Goal: Transaction & Acquisition: Purchase product/service

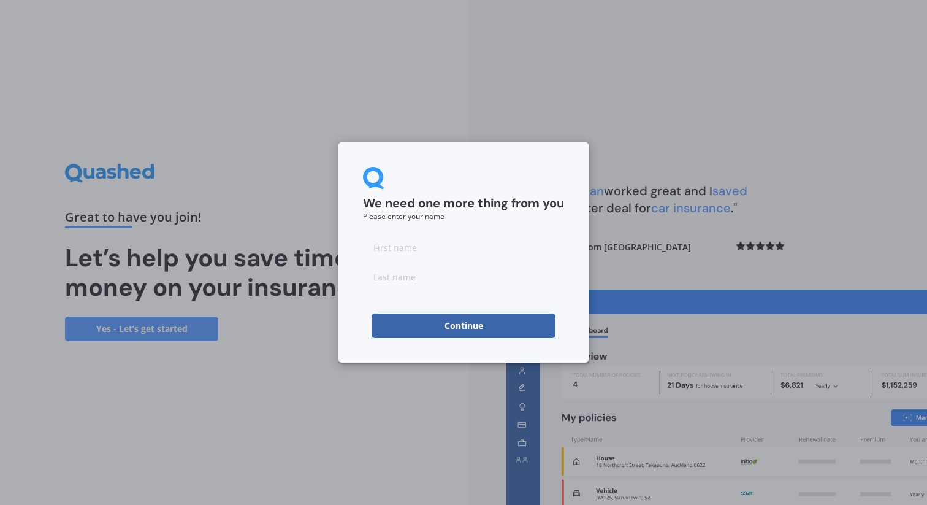
click at [433, 242] on input at bounding box center [463, 247] width 201 height 25
type input "Amila"
type input "[PERSON_NAME]"
click at [393, 324] on button "Continue" at bounding box center [464, 325] width 184 height 25
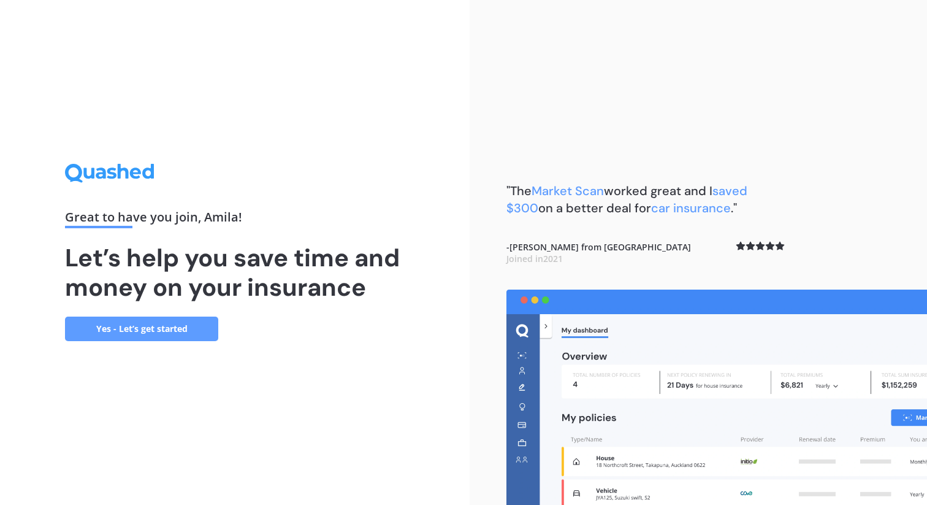
click at [176, 326] on link "Yes - Let’s get started" at bounding box center [141, 328] width 153 height 25
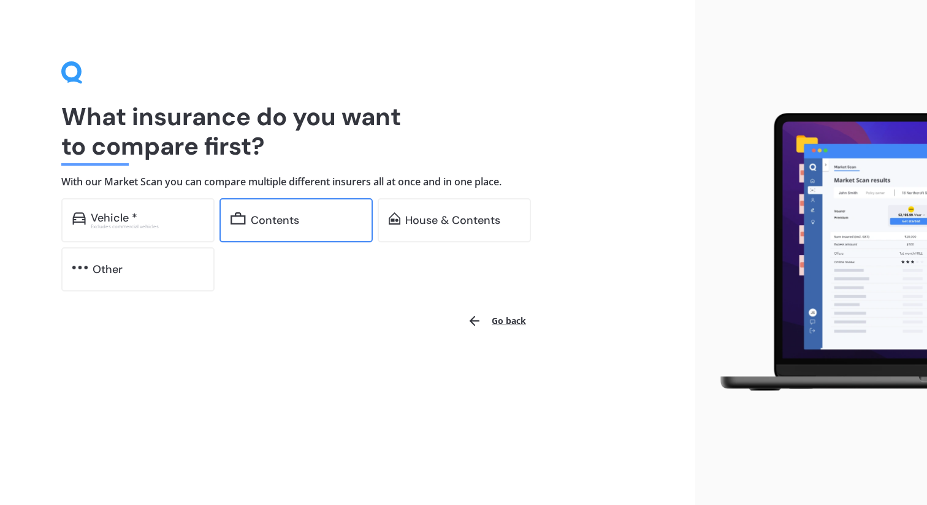
click at [278, 220] on div "Contents" at bounding box center [275, 220] width 48 height 12
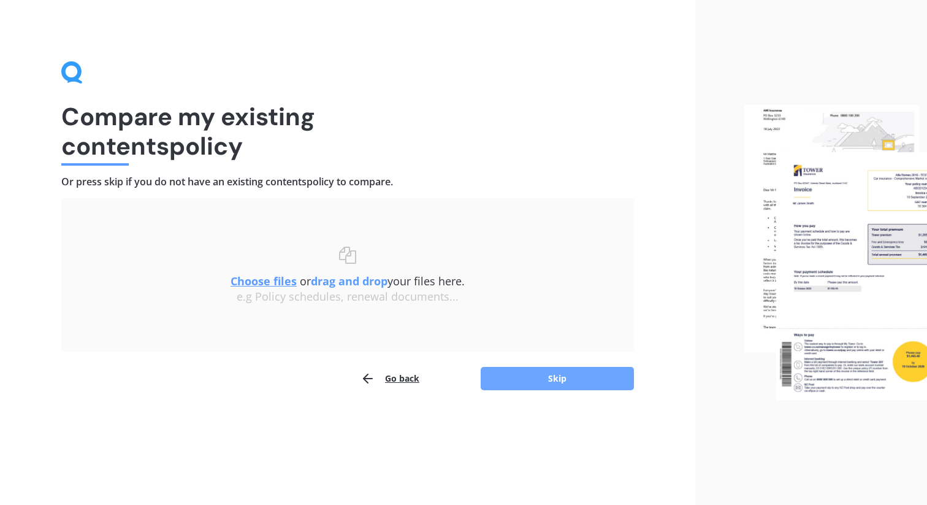
click at [539, 380] on button "Skip" at bounding box center [557, 378] width 153 height 23
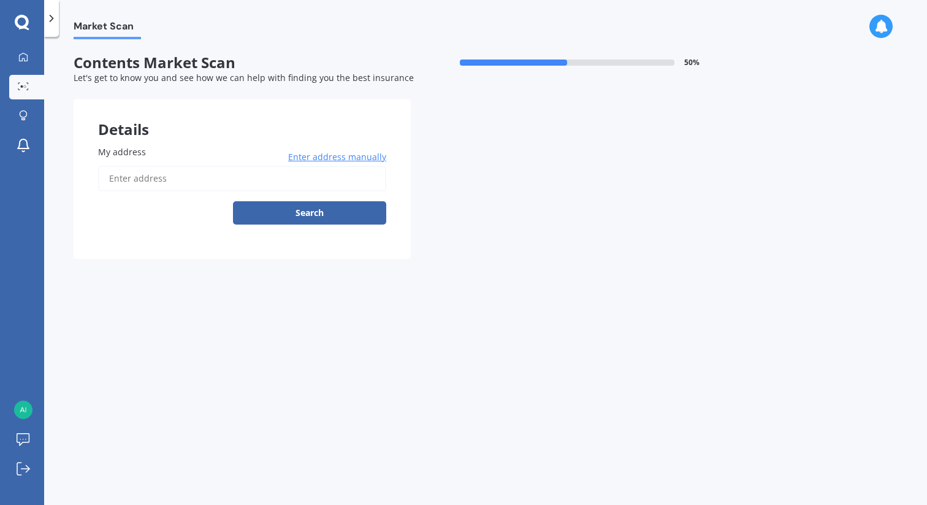
click at [249, 177] on input "My address" at bounding box center [242, 179] width 288 height 26
type input "[STREET_ADDRESS]"
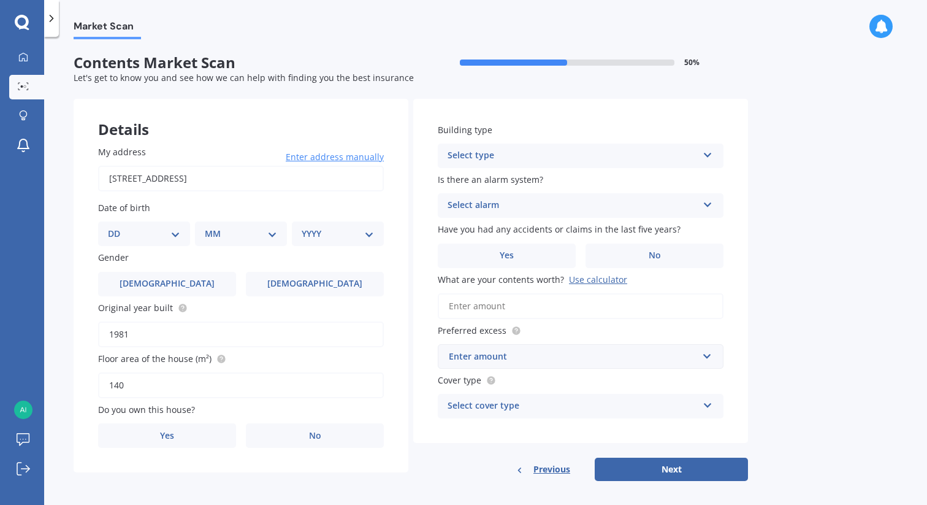
click at [163, 234] on select "DD 01 02 03 04 05 06 07 08 09 10 11 12 13 14 15 16 17 18 19 20 21 22 23 24 25 2…" at bounding box center [144, 233] width 72 height 13
select select "08"
click at [118, 228] on select "DD 01 02 03 04 05 06 07 08 09 10 11 12 13 14 15 16 17 18 19 20 21 22 23 24 25 2…" at bounding box center [144, 233] width 72 height 13
click at [227, 235] on select "MM 01 02 03 04 05 06 07 08 09 10 11 12" at bounding box center [243, 233] width 67 height 13
select select "03"
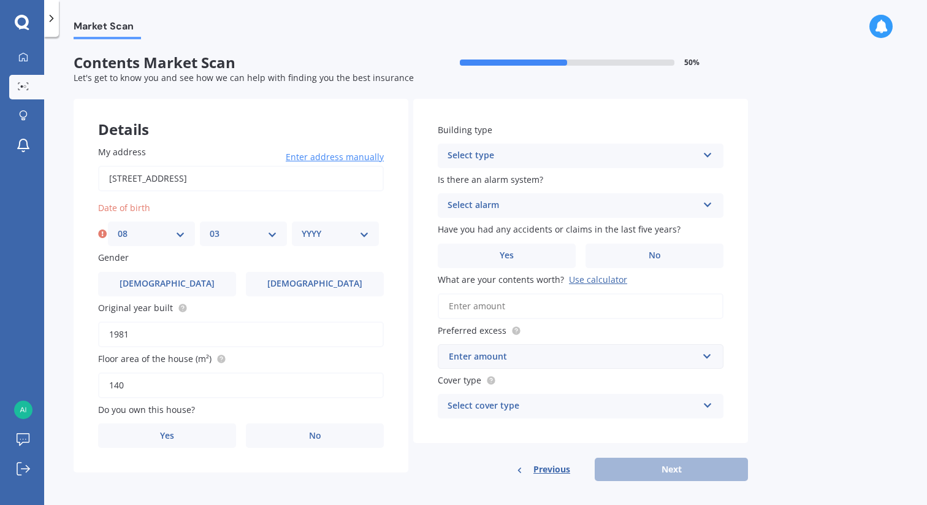
click at [210, 228] on select "MM 01 02 03 04 05 06 07 08 09 10 11 12" at bounding box center [243, 233] width 67 height 13
click at [310, 232] on select "YYYY 2009 2008 2007 2006 2005 2004 2003 2002 2001 2000 1999 1998 1997 1996 1995…" at bounding box center [335, 233] width 67 height 13
select select "1984"
click at [302, 228] on select "YYYY 2009 2008 2007 2006 2005 2004 2003 2002 2001 2000 1999 1998 1997 1996 1995…" at bounding box center [335, 233] width 67 height 13
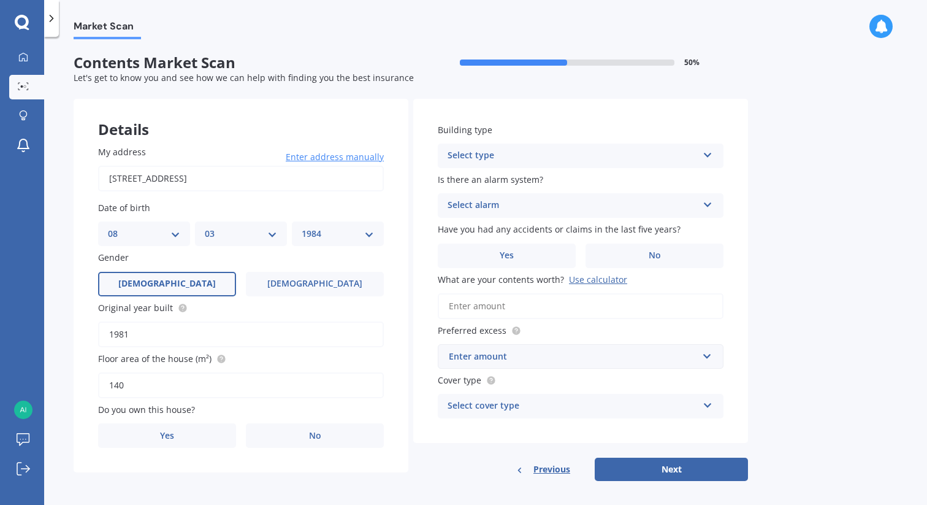
click at [200, 283] on label "[DEMOGRAPHIC_DATA]" at bounding box center [167, 284] width 138 height 25
click at [0, 0] on input "[DEMOGRAPHIC_DATA]" at bounding box center [0, 0] width 0 height 0
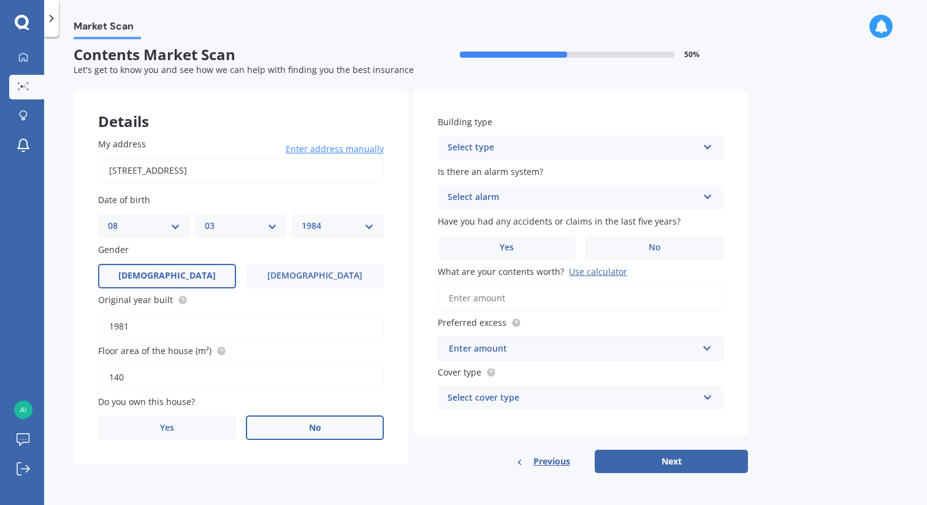
click at [312, 426] on span "No" at bounding box center [315, 428] width 12 height 10
click at [0, 0] on input "No" at bounding box center [0, 0] width 0 height 0
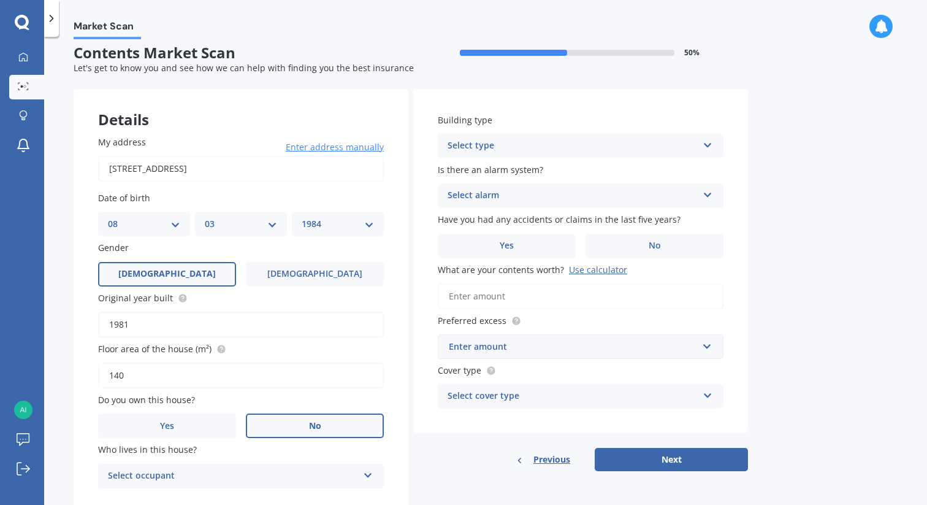
scroll to position [52, 0]
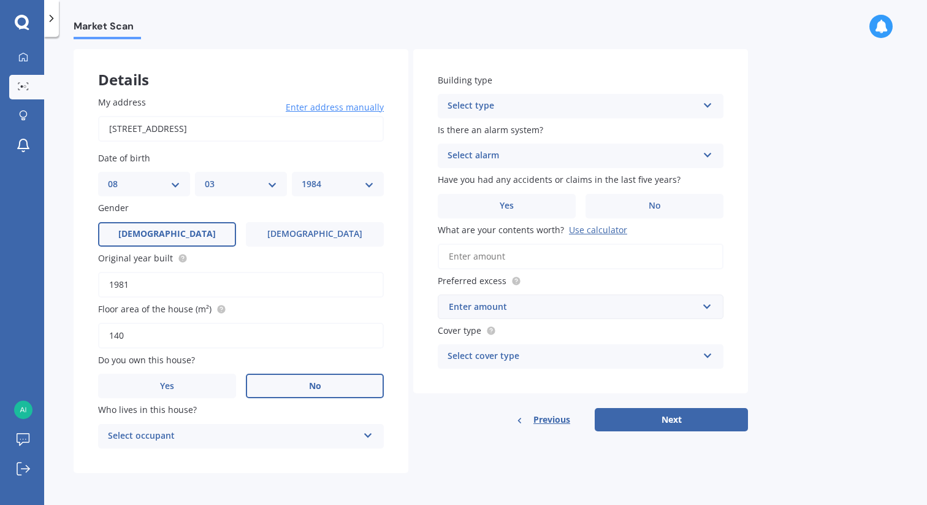
click at [312, 429] on div "Select occupant" at bounding box center [233, 436] width 250 height 15
click at [261, 458] on div "Tenant" at bounding box center [241, 460] width 285 height 22
click at [602, 102] on div "Select type" at bounding box center [573, 106] width 250 height 15
click at [552, 128] on div "Freestanding" at bounding box center [580, 130] width 285 height 22
click at [607, 155] on div "Select alarm" at bounding box center [573, 155] width 250 height 15
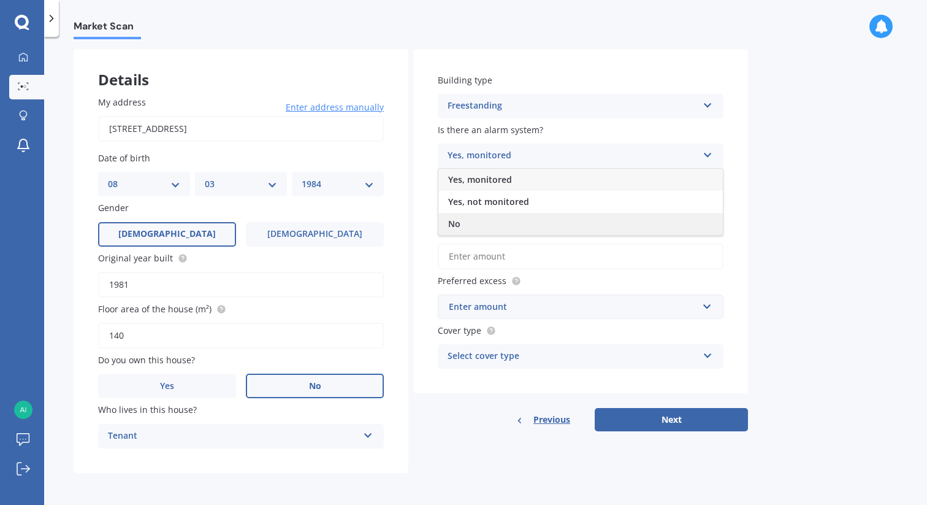
click at [540, 221] on div "No" at bounding box center [580, 224] width 285 height 22
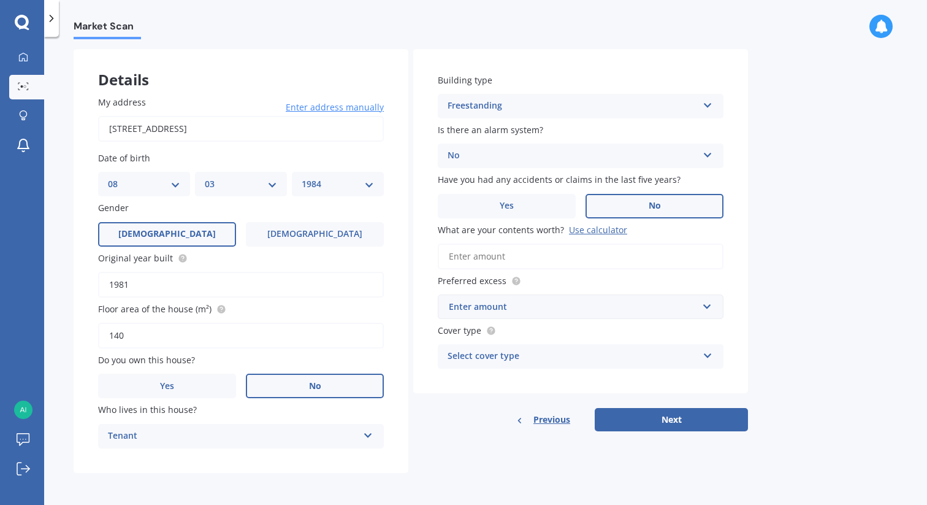
click at [665, 206] on label "No" at bounding box center [655, 206] width 138 height 25
click at [0, 0] on input "No" at bounding box center [0, 0] width 0 height 0
click at [481, 255] on input "What are your contents worth? Use calculator" at bounding box center [581, 256] width 286 height 26
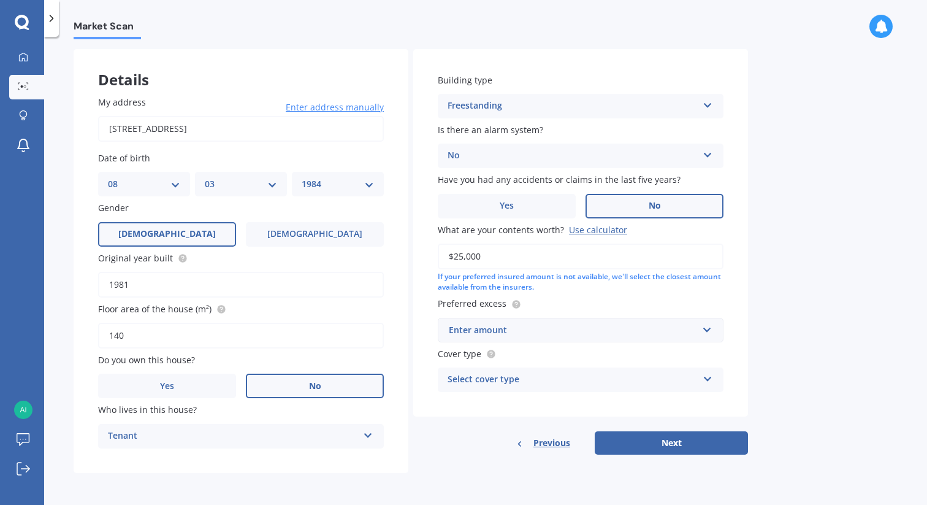
type input "$25,000"
click at [646, 321] on input "text" at bounding box center [576, 329] width 275 height 23
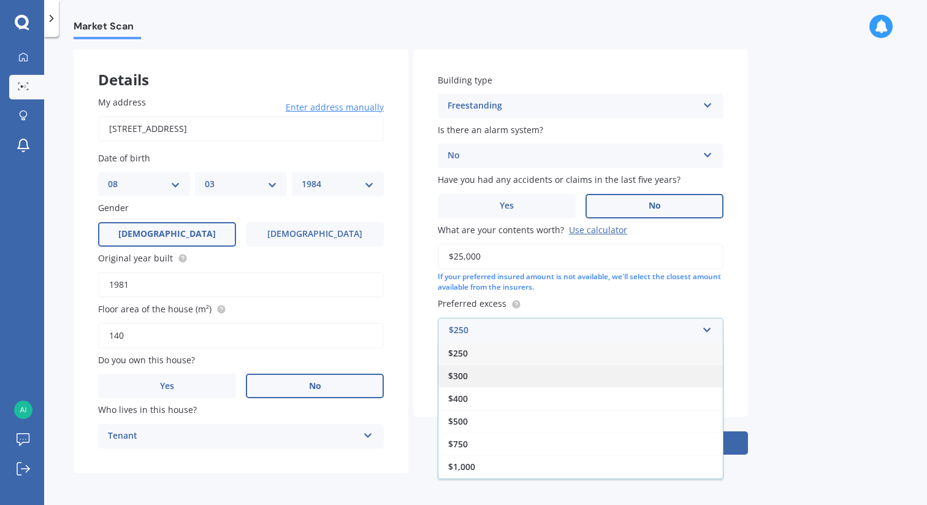
click at [515, 375] on div "$300" at bounding box center [580, 375] width 285 height 23
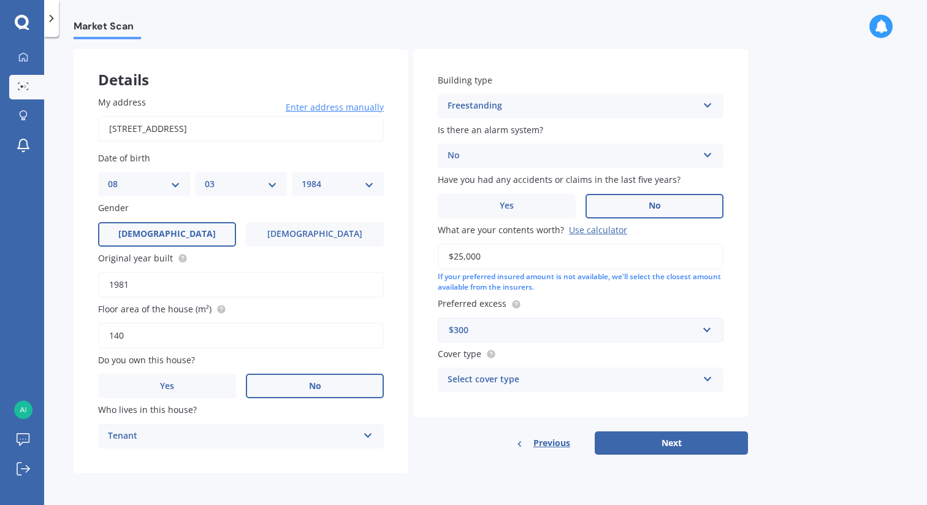
click at [553, 377] on div "Select cover type" at bounding box center [573, 379] width 250 height 15
click at [536, 405] on div "High" at bounding box center [580, 403] width 285 height 22
click at [675, 443] on button "Next" at bounding box center [671, 442] width 153 height 23
select select "08"
select select "03"
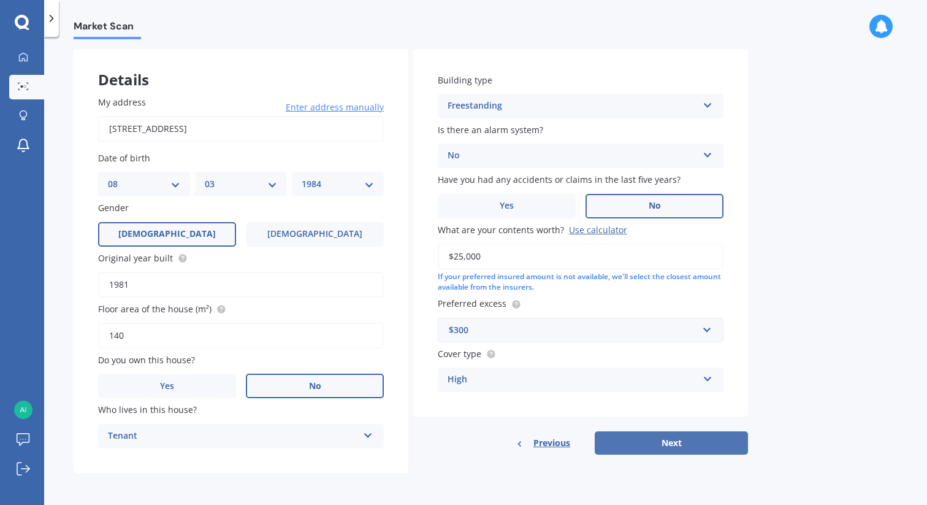
select select "1984"
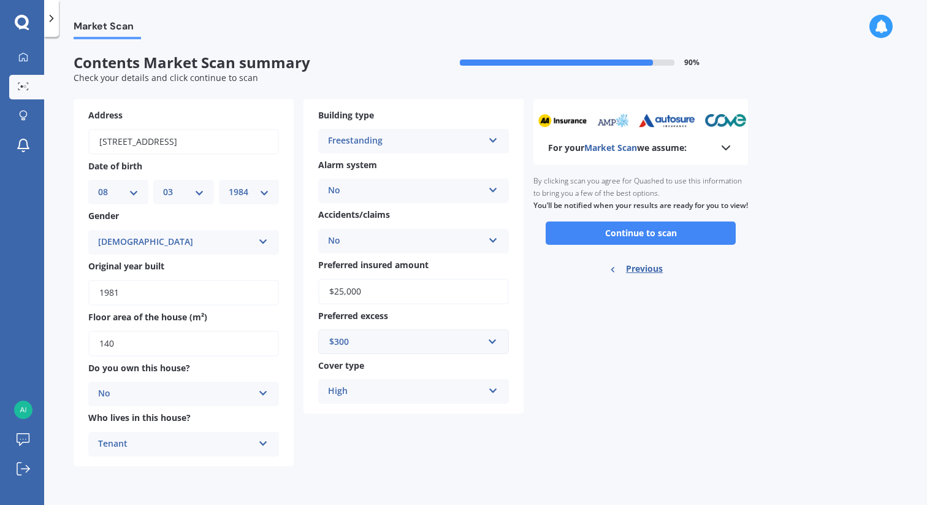
scroll to position [0, 0]
click at [636, 245] on button "Continue to scan" at bounding box center [641, 232] width 190 height 23
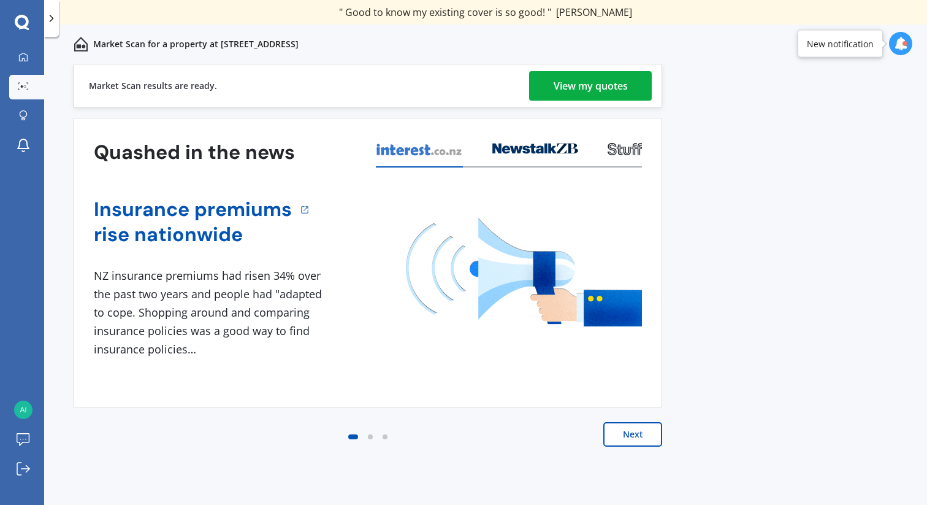
click at [601, 90] on div "View my quotes" at bounding box center [591, 85] width 74 height 29
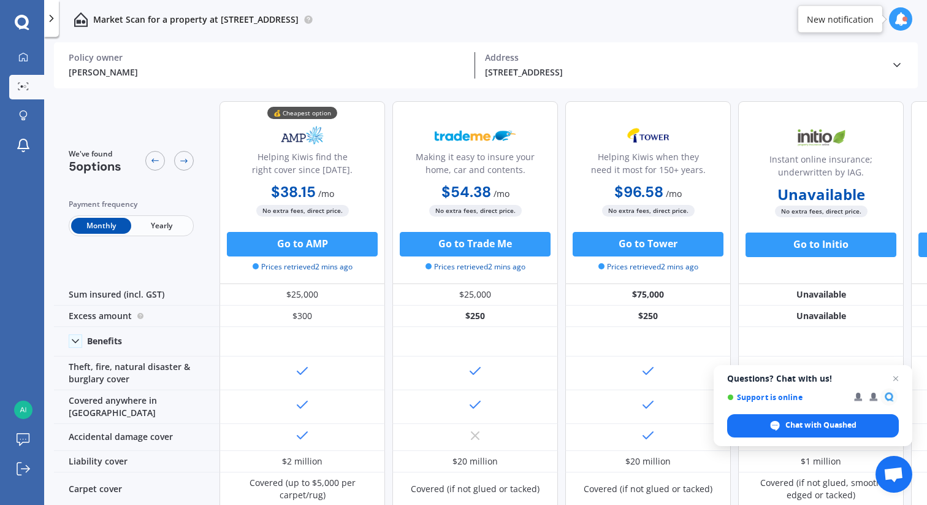
click at [171, 221] on span "Yearly" at bounding box center [161, 226] width 60 height 16
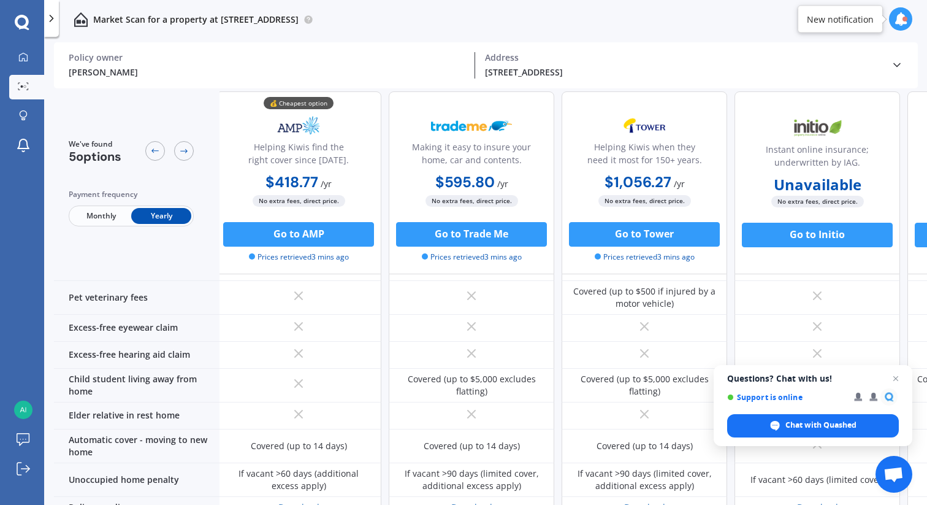
scroll to position [870, 4]
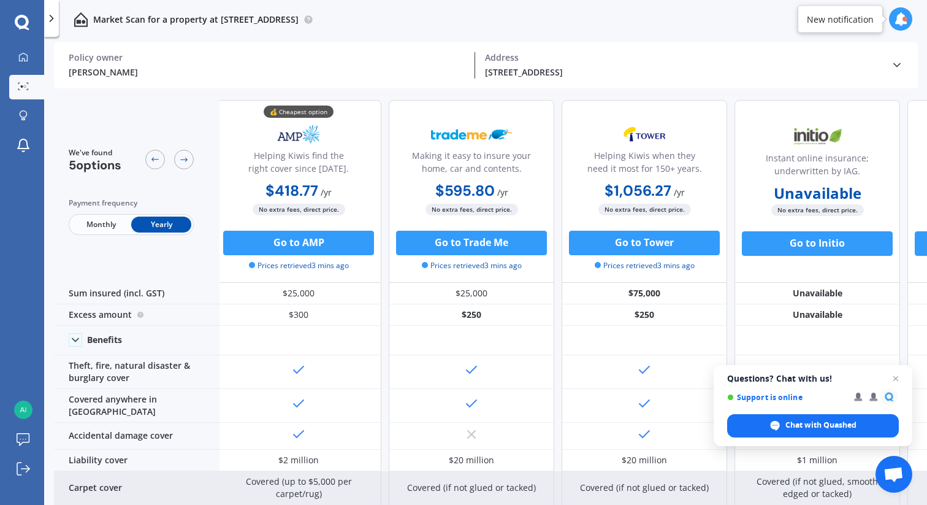
scroll to position [0, 4]
